Goal: Check status: Check status

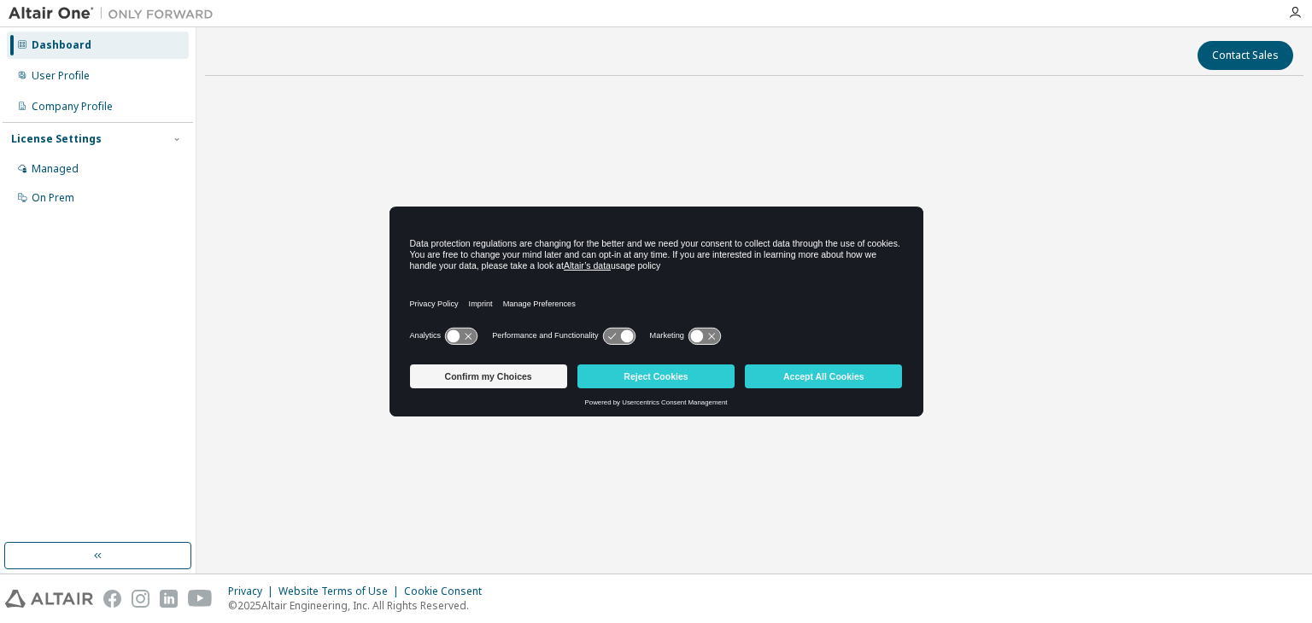
click at [447, 331] on icon at bounding box center [461, 336] width 32 height 16
click at [617, 327] on icon at bounding box center [619, 336] width 34 height 18
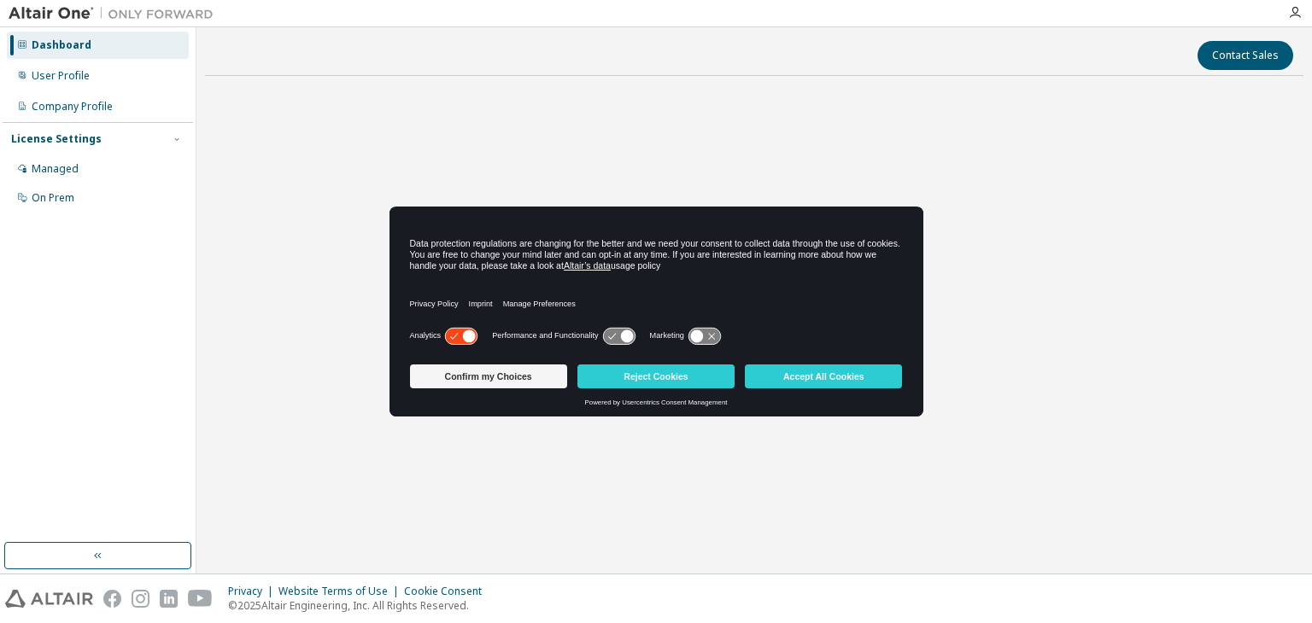
click at [468, 332] on icon at bounding box center [469, 336] width 13 height 13
click at [617, 332] on icon at bounding box center [619, 336] width 32 height 16
click at [454, 334] on icon at bounding box center [453, 336] width 13 height 13
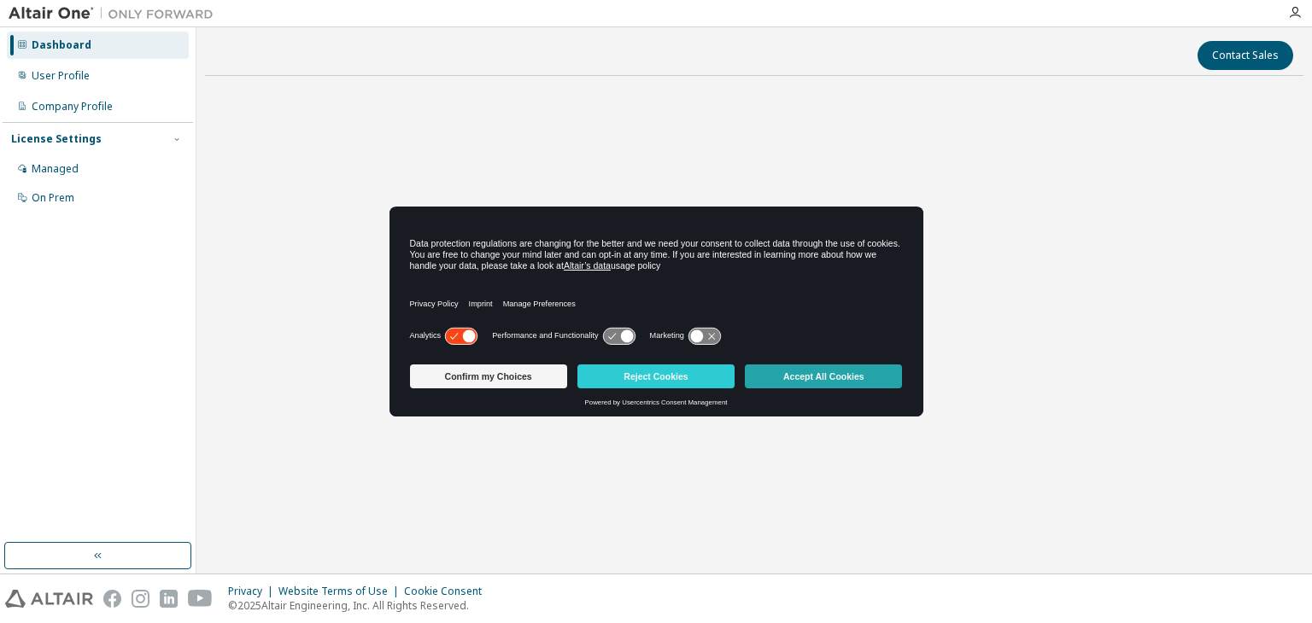
click at [800, 371] on button "Accept All Cookies" at bounding box center [823, 377] width 157 height 24
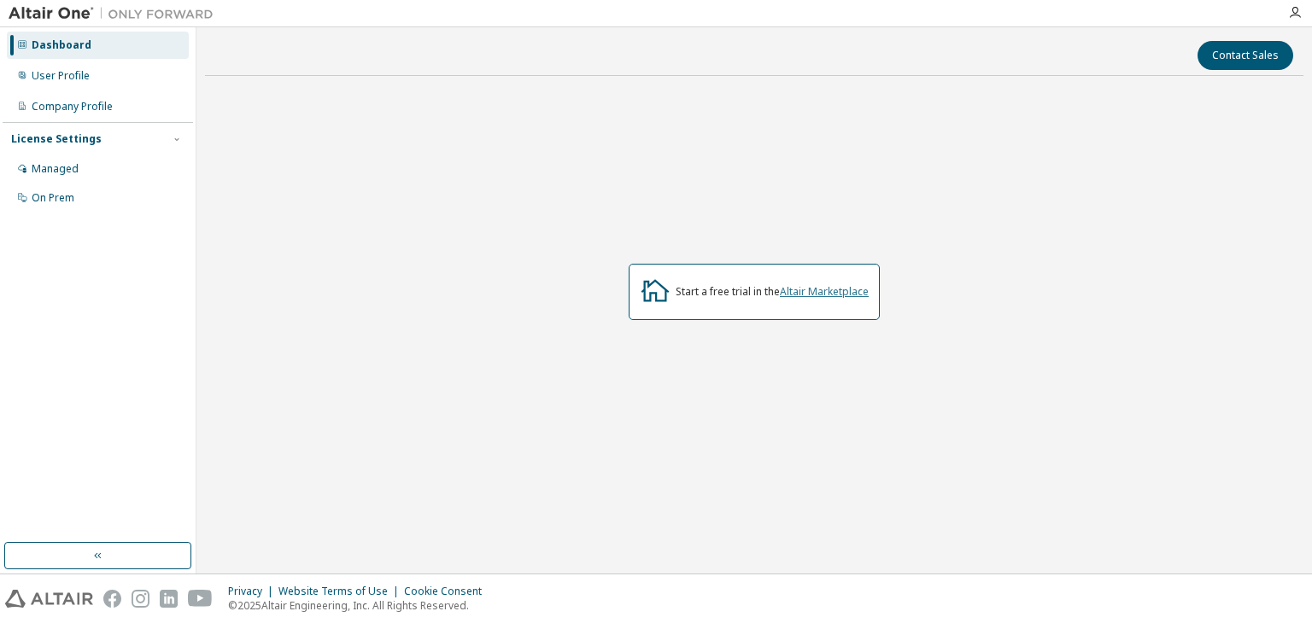
click at [843, 288] on link "Altair Marketplace" at bounding box center [824, 291] width 89 height 15
click at [58, 160] on div "Managed" at bounding box center [98, 168] width 182 height 27
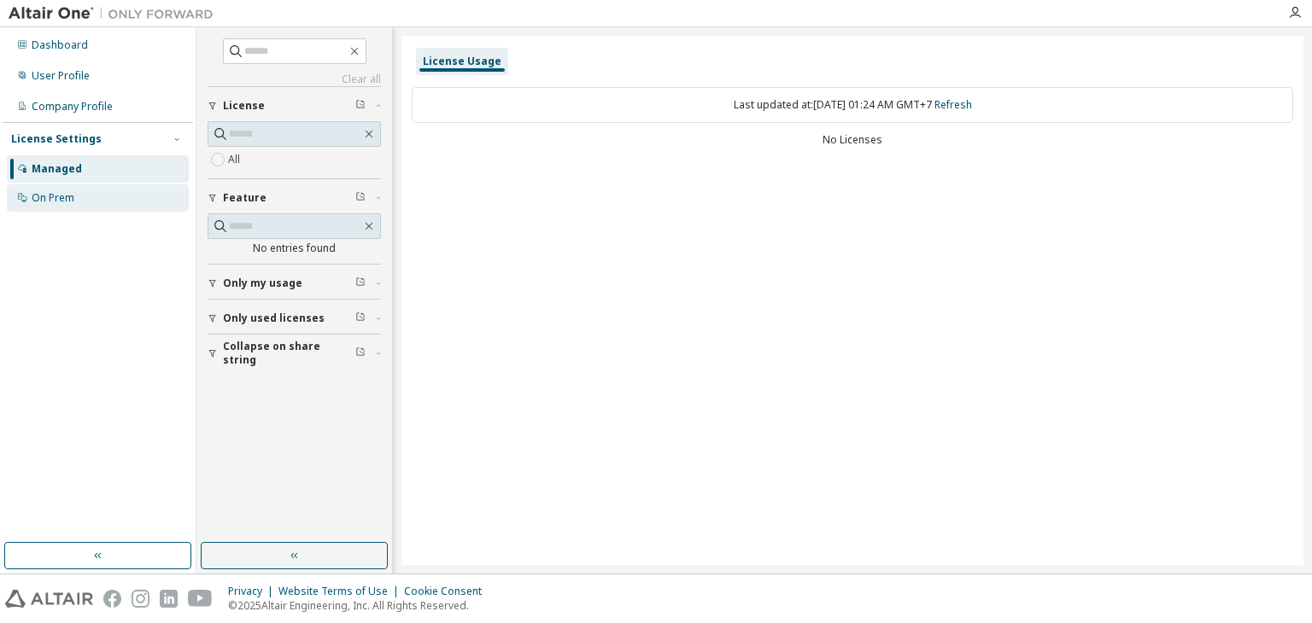
click at [76, 192] on div "On Prem" at bounding box center [98, 197] width 182 height 27
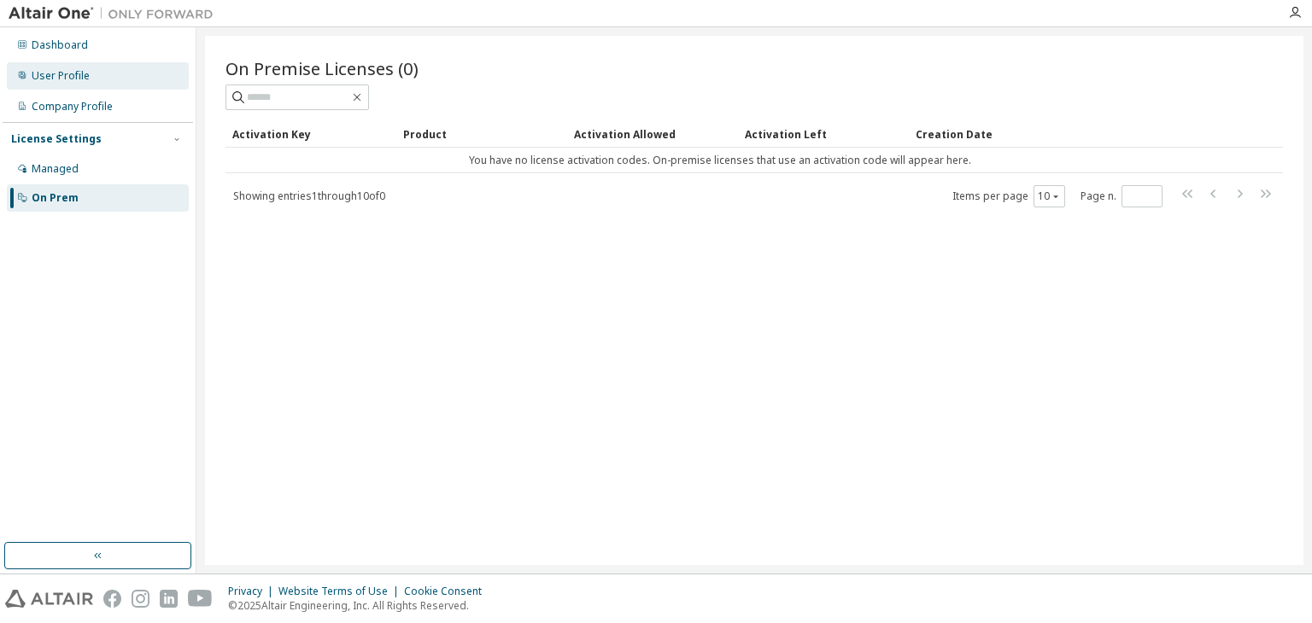
click at [87, 69] on div "User Profile" at bounding box center [61, 76] width 58 height 14
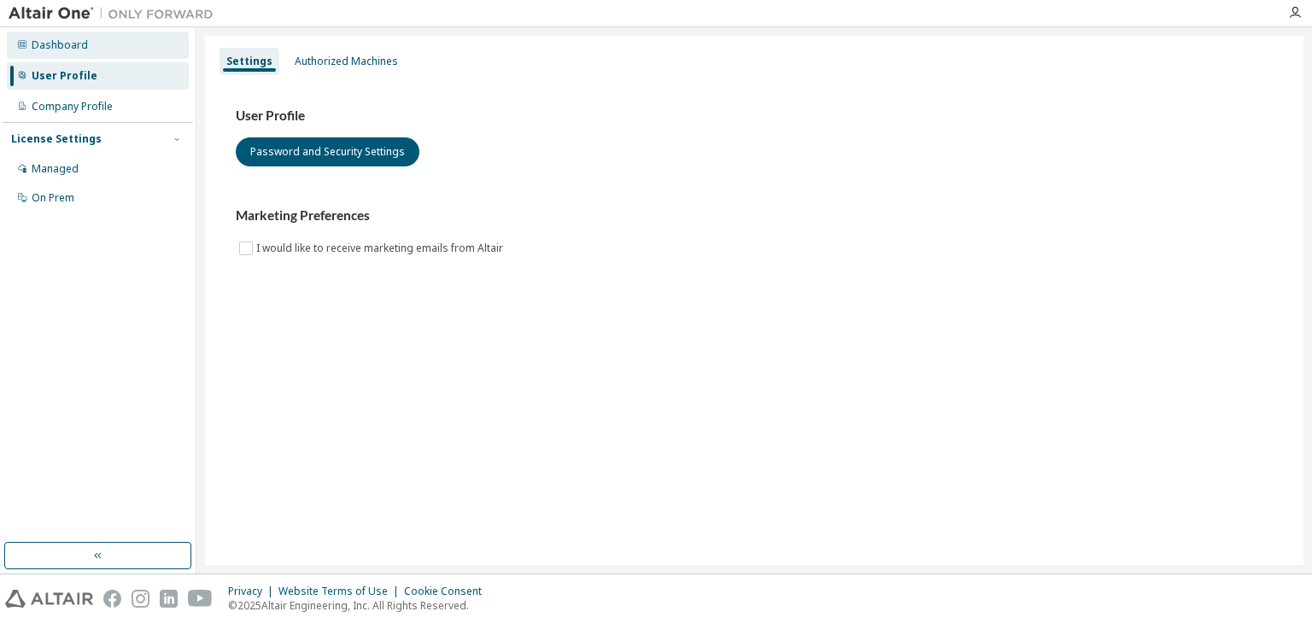
click at [90, 45] on div "Dashboard" at bounding box center [98, 45] width 182 height 27
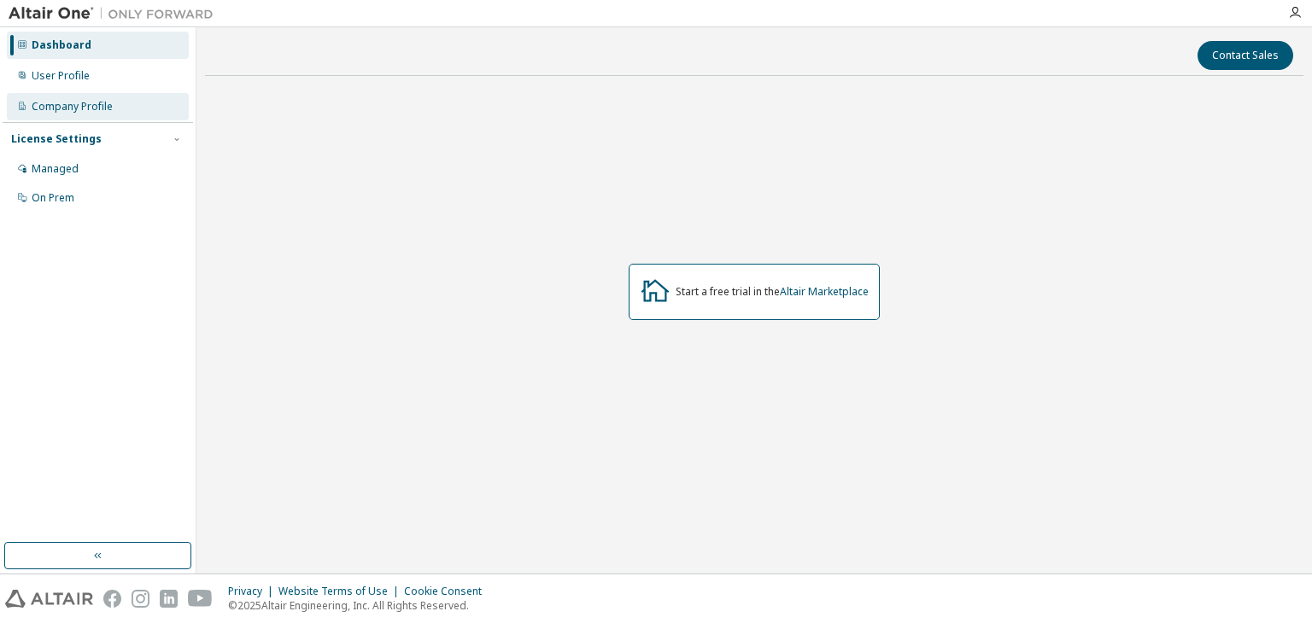
click at [88, 103] on div "Company Profile" at bounding box center [72, 107] width 81 height 14
drag, startPoint x: 66, startPoint y: 1, endPoint x: 805, endPoint y: 293, distance: 795.1
click at [805, 293] on link "Altair Marketplace" at bounding box center [824, 291] width 89 height 15
click at [828, 291] on link "Altair Marketplace" at bounding box center [824, 291] width 89 height 15
click at [113, 168] on div "Managed" at bounding box center [98, 168] width 182 height 27
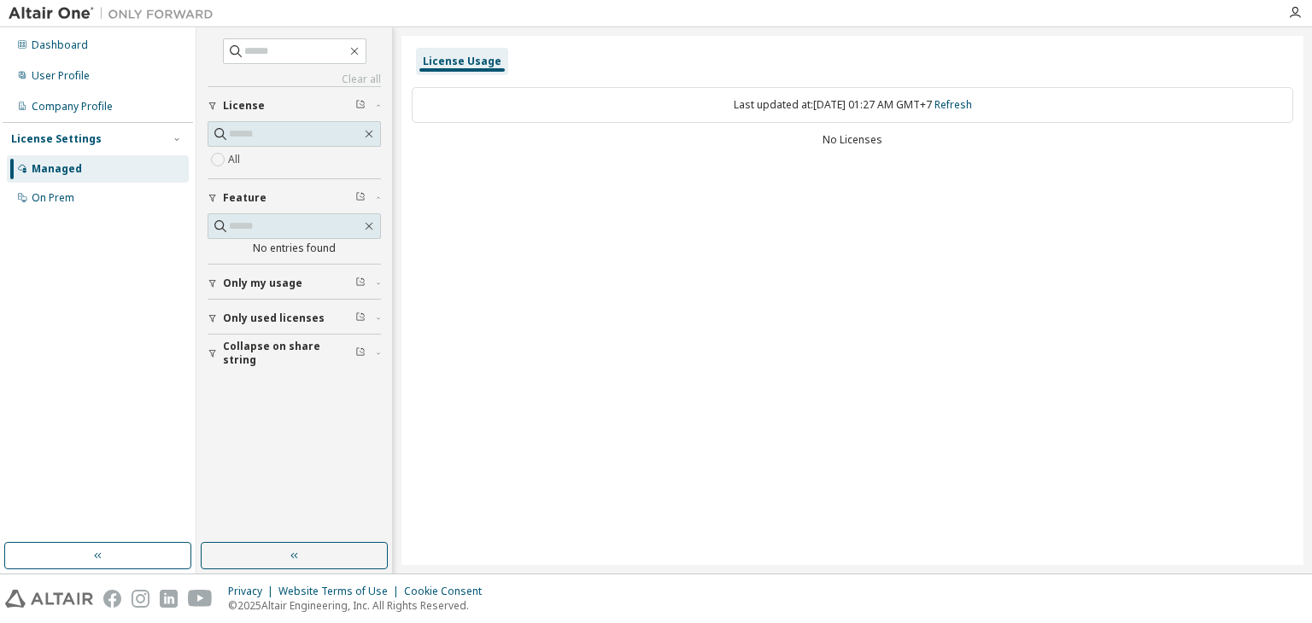
click at [264, 101] on div "License" at bounding box center [299, 106] width 153 height 14
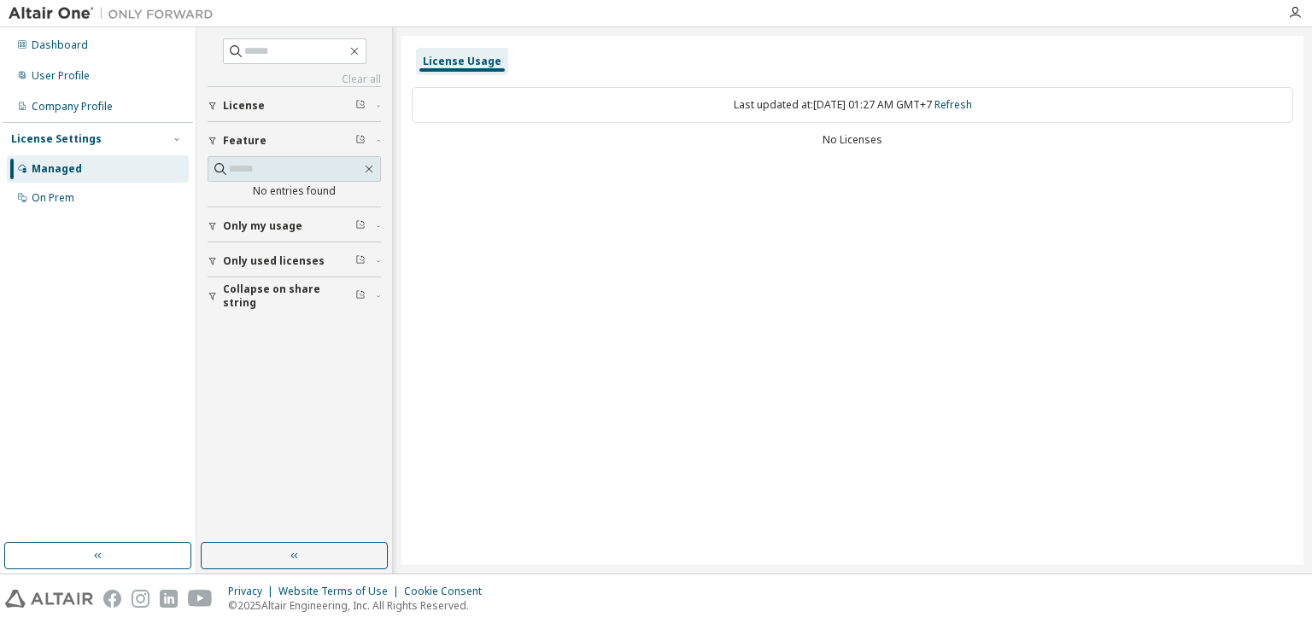
click at [359, 100] on icon "button" at bounding box center [360, 104] width 10 height 10
click at [379, 104] on icon "button" at bounding box center [378, 105] width 10 height 5
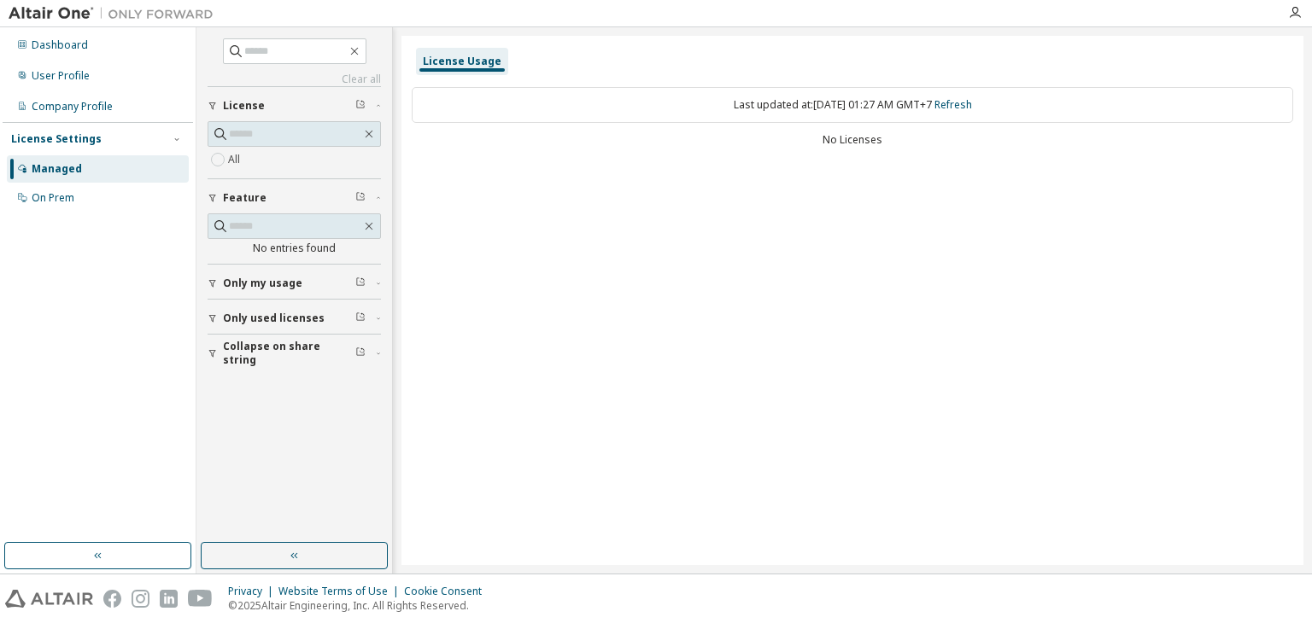
click at [379, 104] on icon "button" at bounding box center [378, 105] width 10 height 5
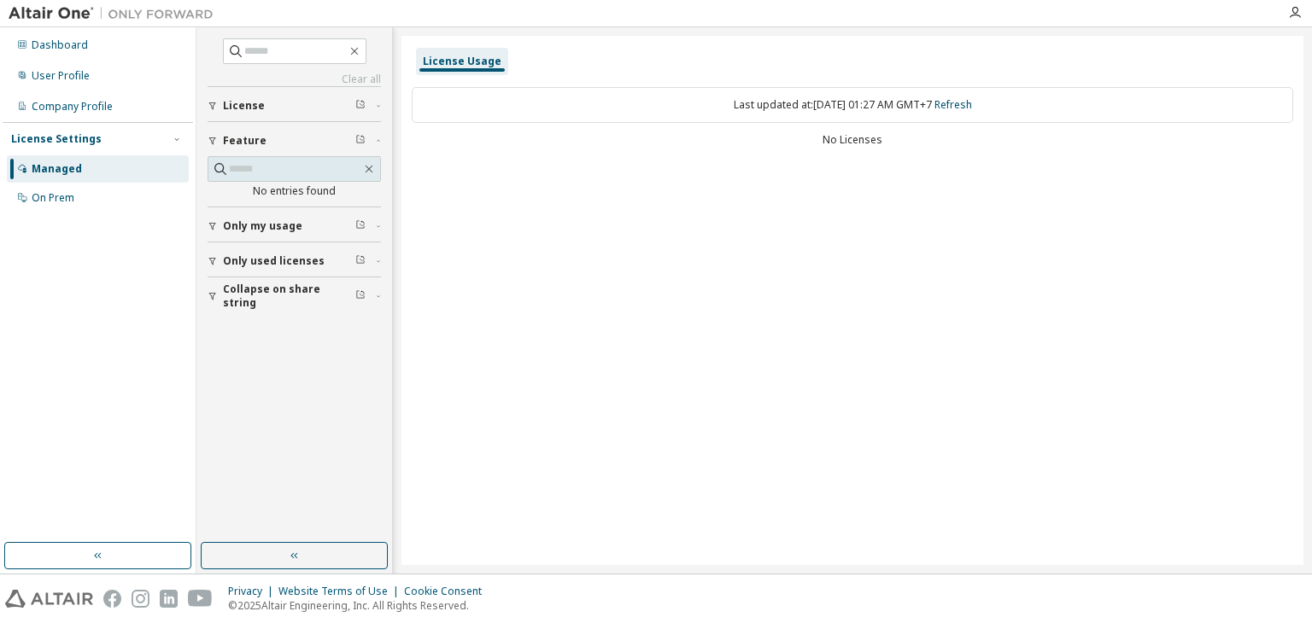
click at [237, 104] on span "License" at bounding box center [244, 106] width 42 height 14
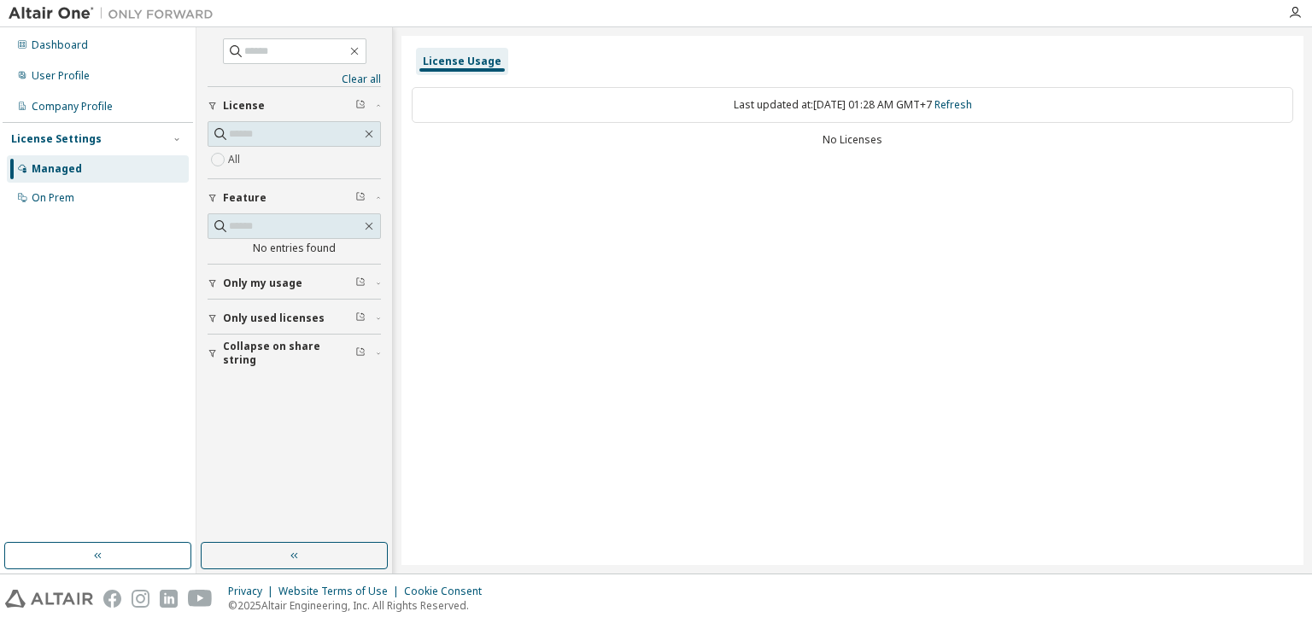
click at [380, 281] on icon "button" at bounding box center [378, 283] width 10 height 5
click at [374, 361] on div "Only used licenses" at bounding box center [299, 368] width 153 height 14
click at [372, 445] on div "Collapse on share string" at bounding box center [299, 452] width 153 height 27
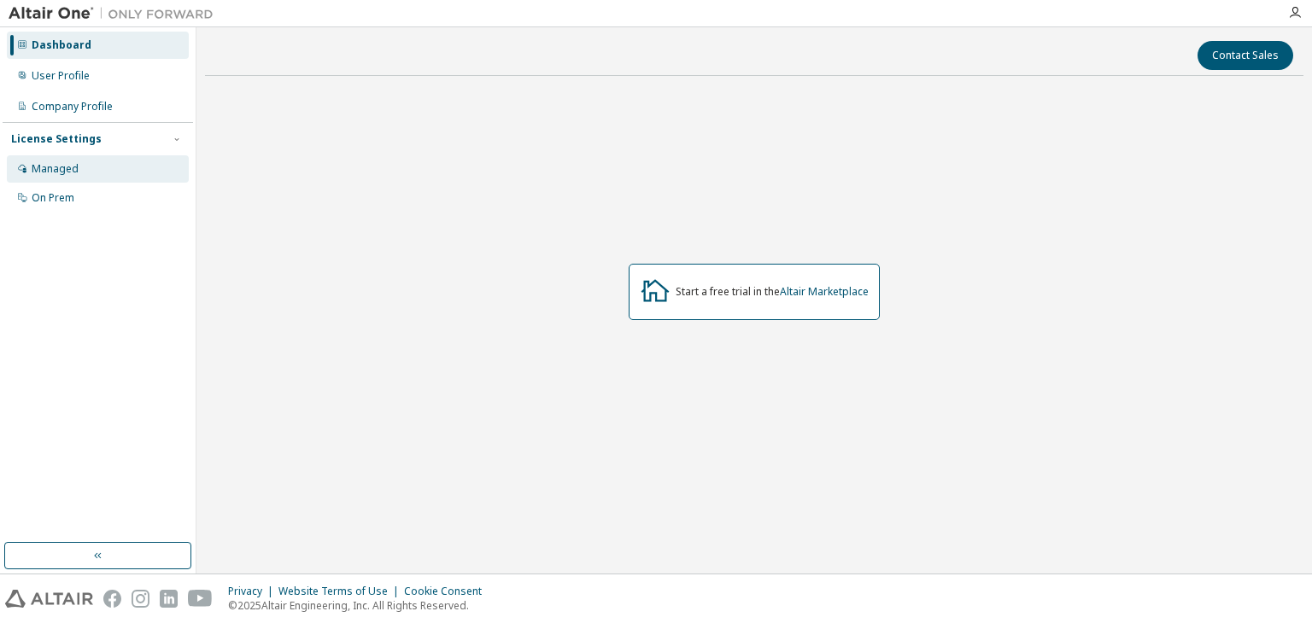
click at [152, 175] on div "Managed" at bounding box center [98, 168] width 182 height 27
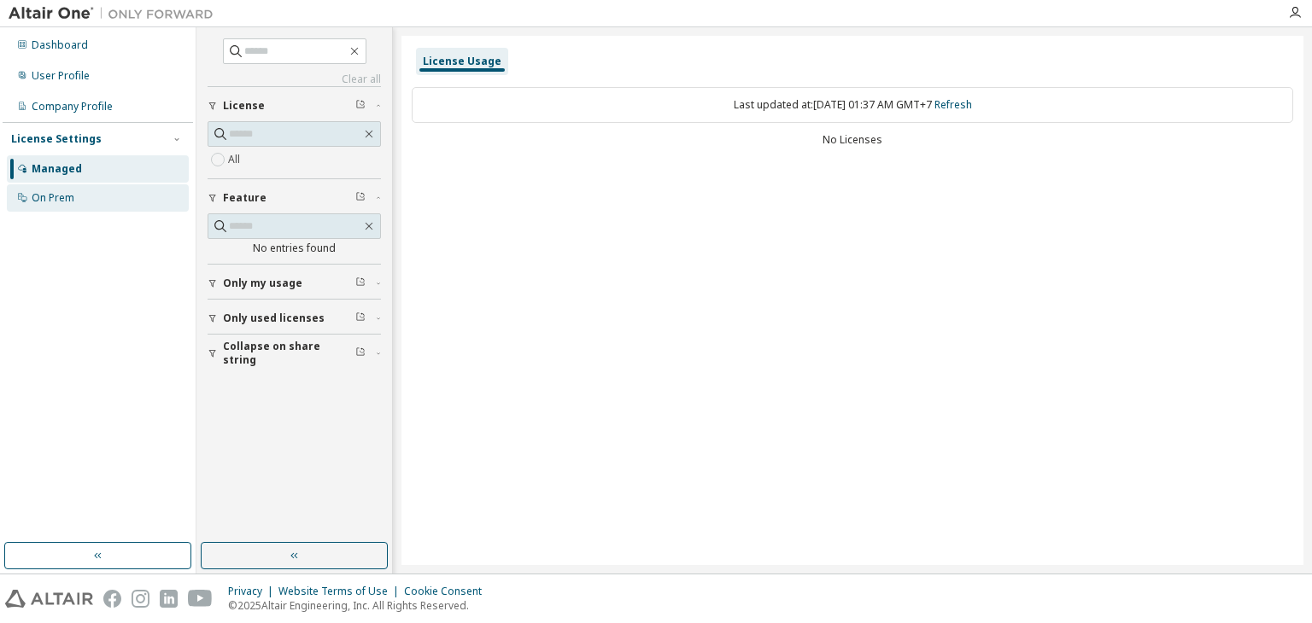
click at [157, 196] on div "On Prem" at bounding box center [98, 197] width 182 height 27
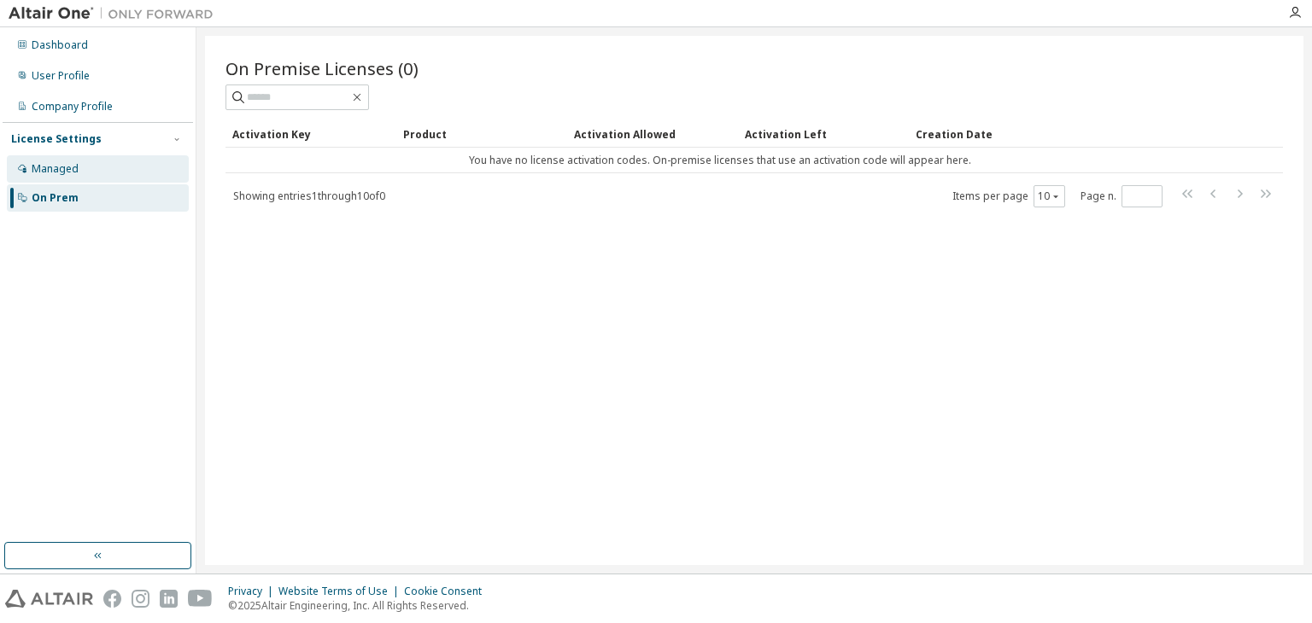
click at [143, 159] on div "Managed" at bounding box center [98, 168] width 182 height 27
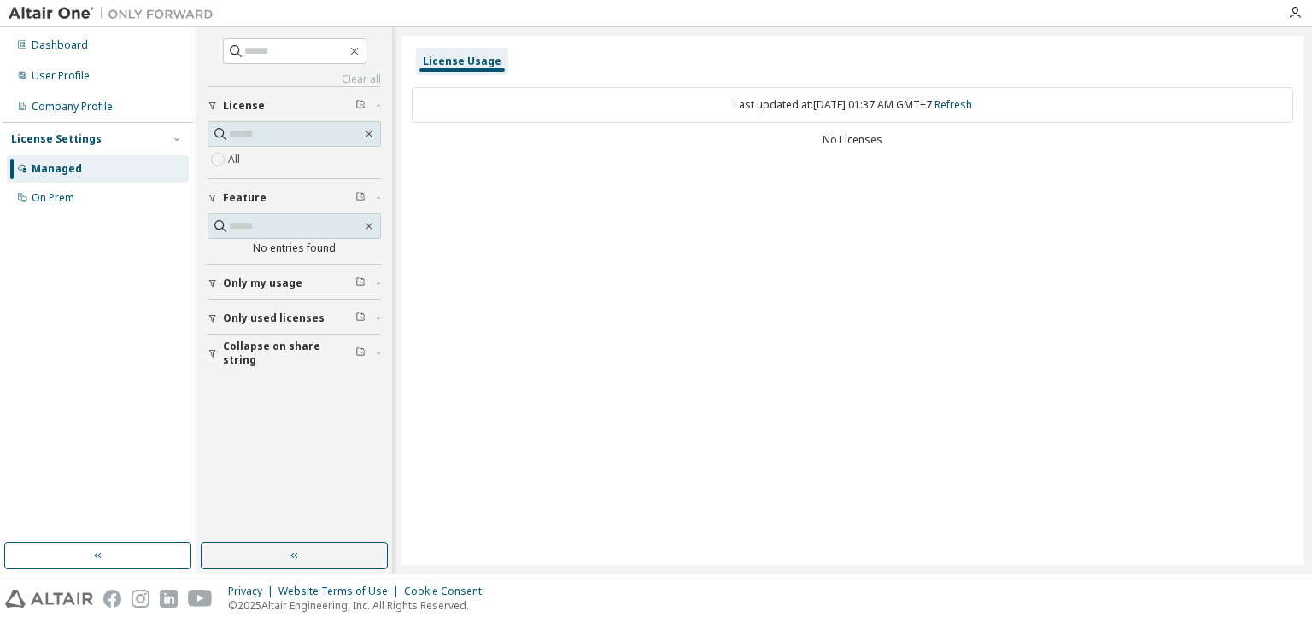
click at [554, 223] on div "License Usage Last updated at: Wed 2025-10-15 01:37 AM GMT+7 Refresh No Licenses" at bounding box center [852, 300] width 902 height 529
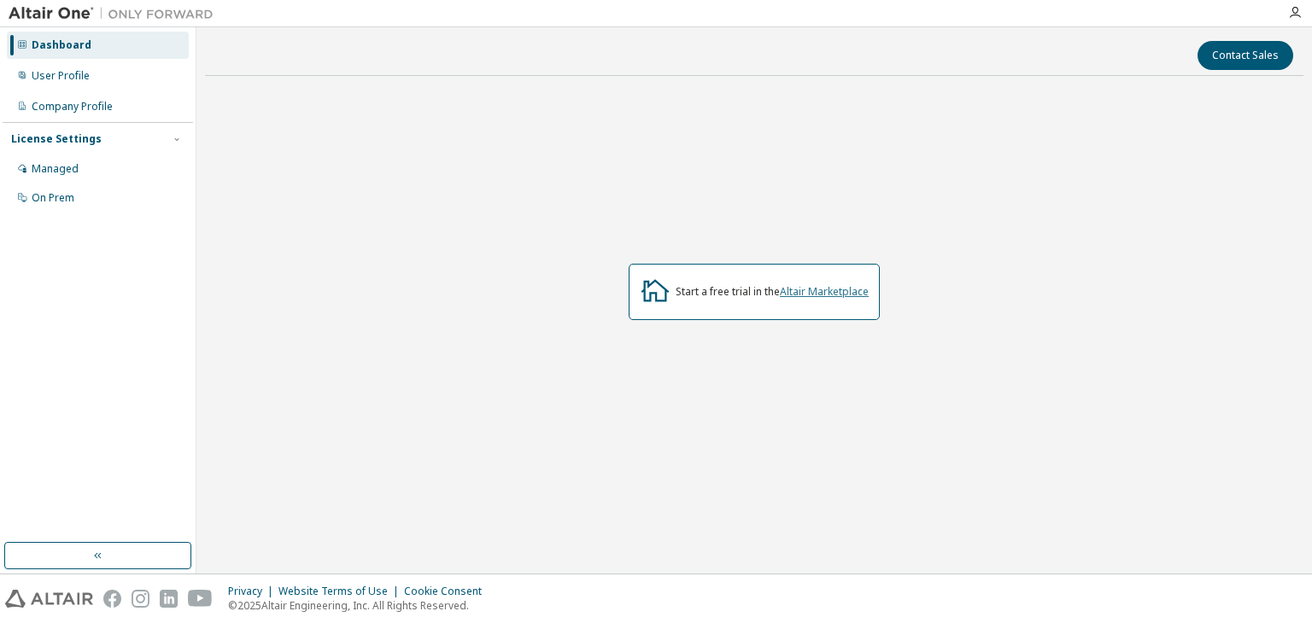
click at [835, 294] on link "Altair Marketplace" at bounding box center [824, 291] width 89 height 15
click at [62, 158] on div "Managed" at bounding box center [98, 168] width 182 height 27
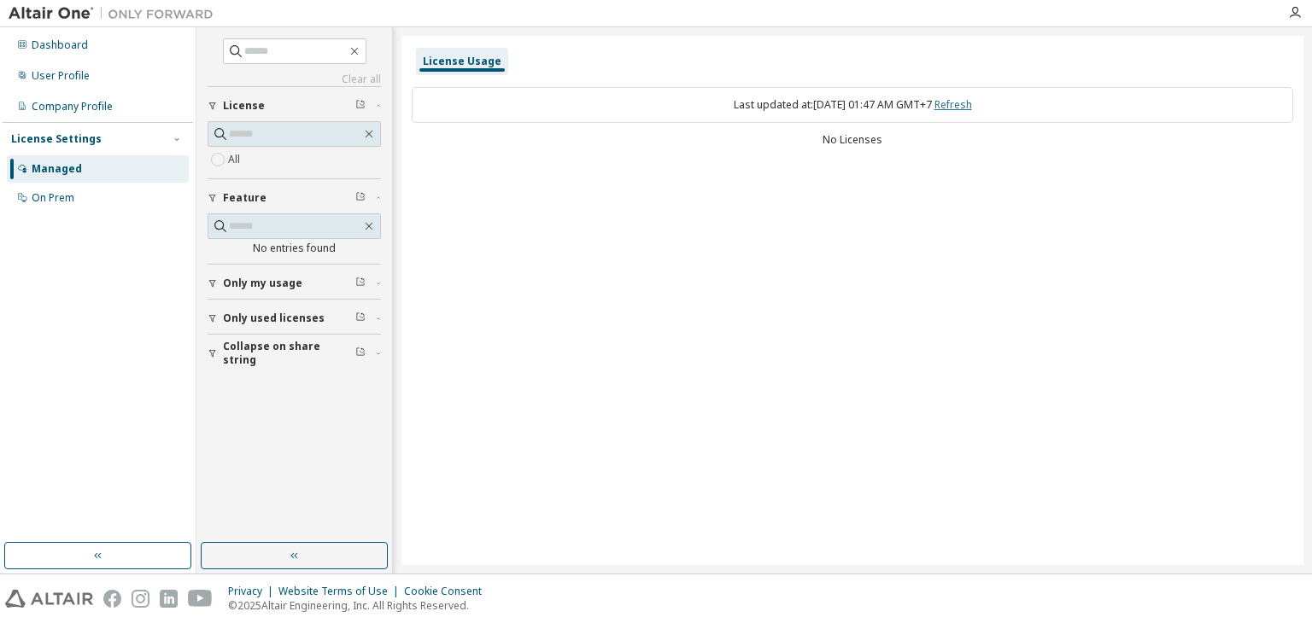
click at [972, 106] on link "Refresh" at bounding box center [953, 104] width 38 height 15
